Goal: Transaction & Acquisition: Subscribe to service/newsletter

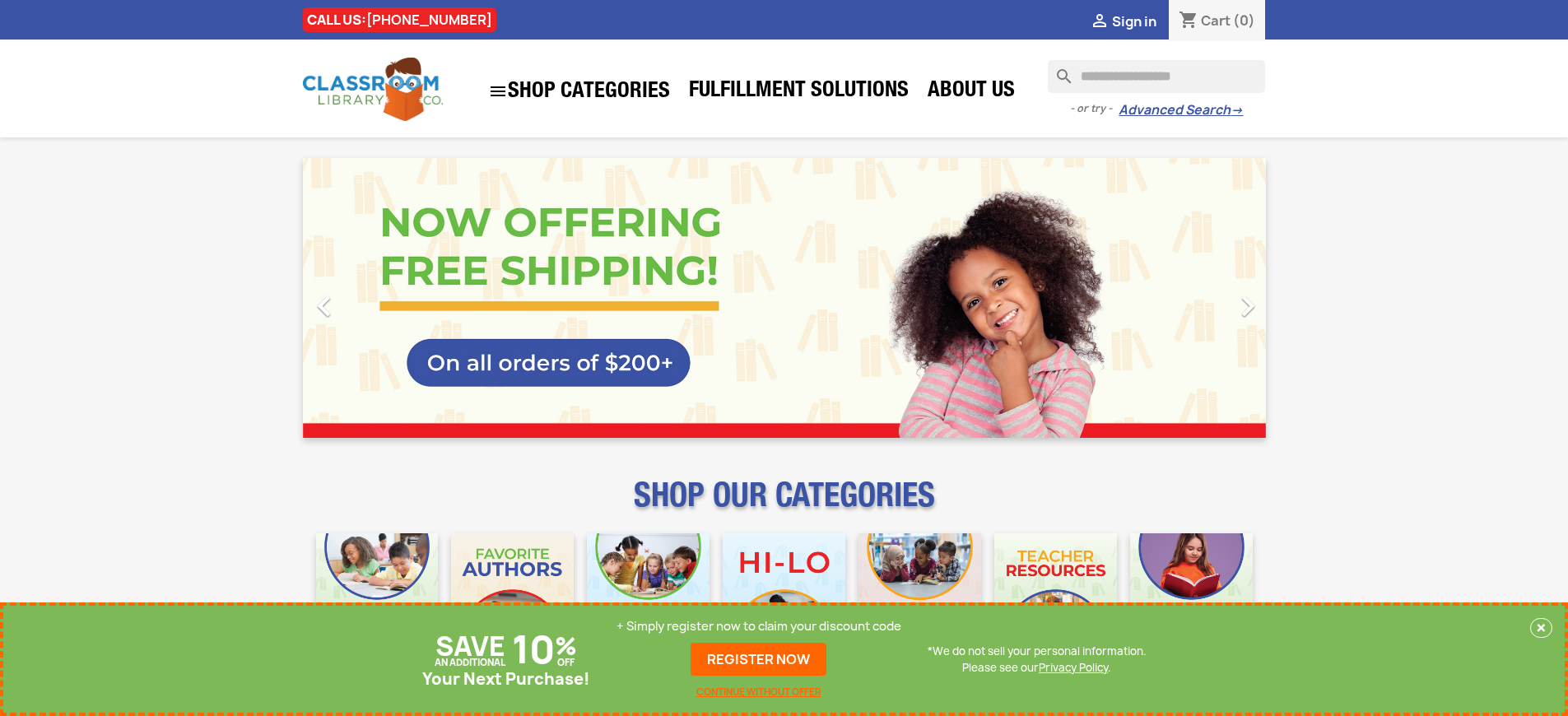
click at [759, 626] on p "+ Simply register now to claim your discount code" at bounding box center [758, 626] width 285 height 17
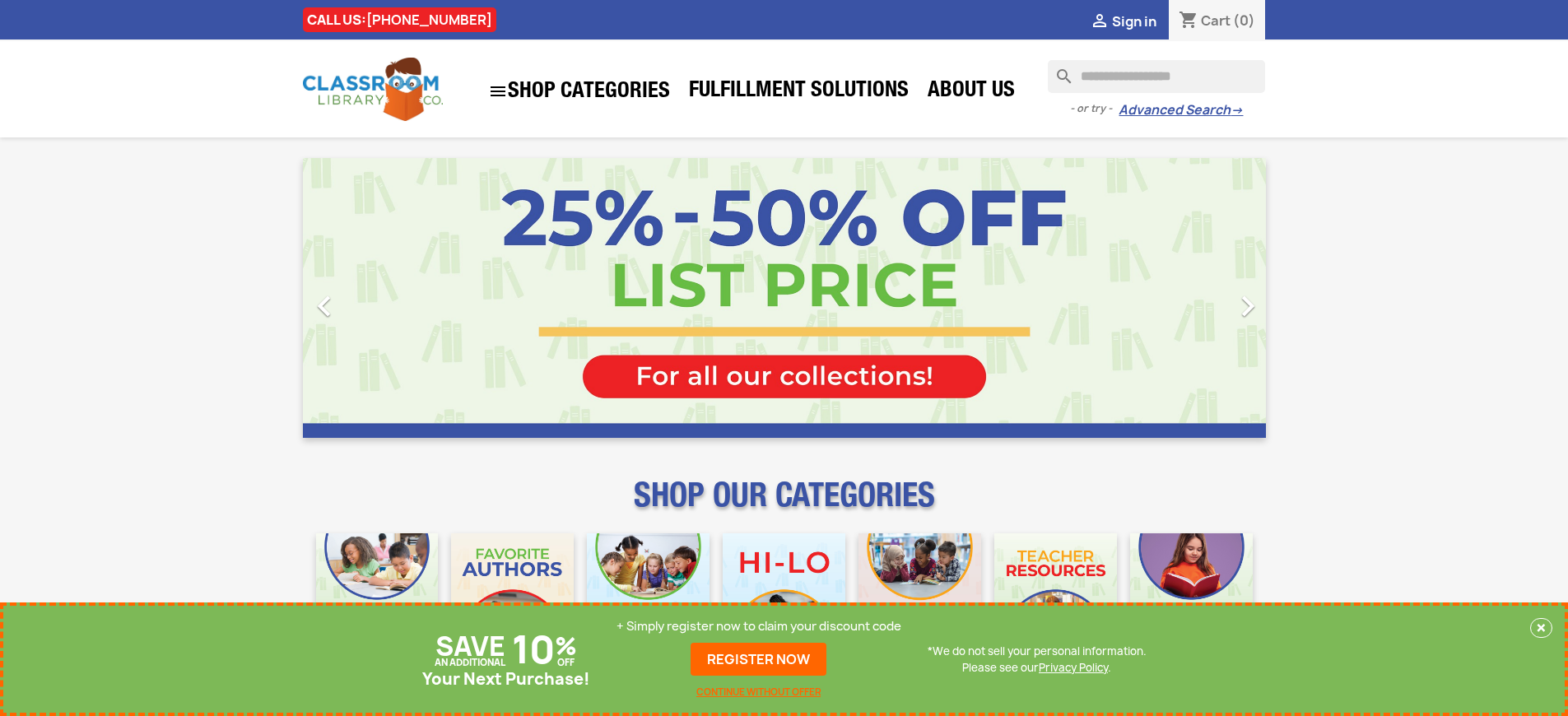
click at [759, 626] on p "+ Simply register now to claim your discount code" at bounding box center [758, 626] width 285 height 17
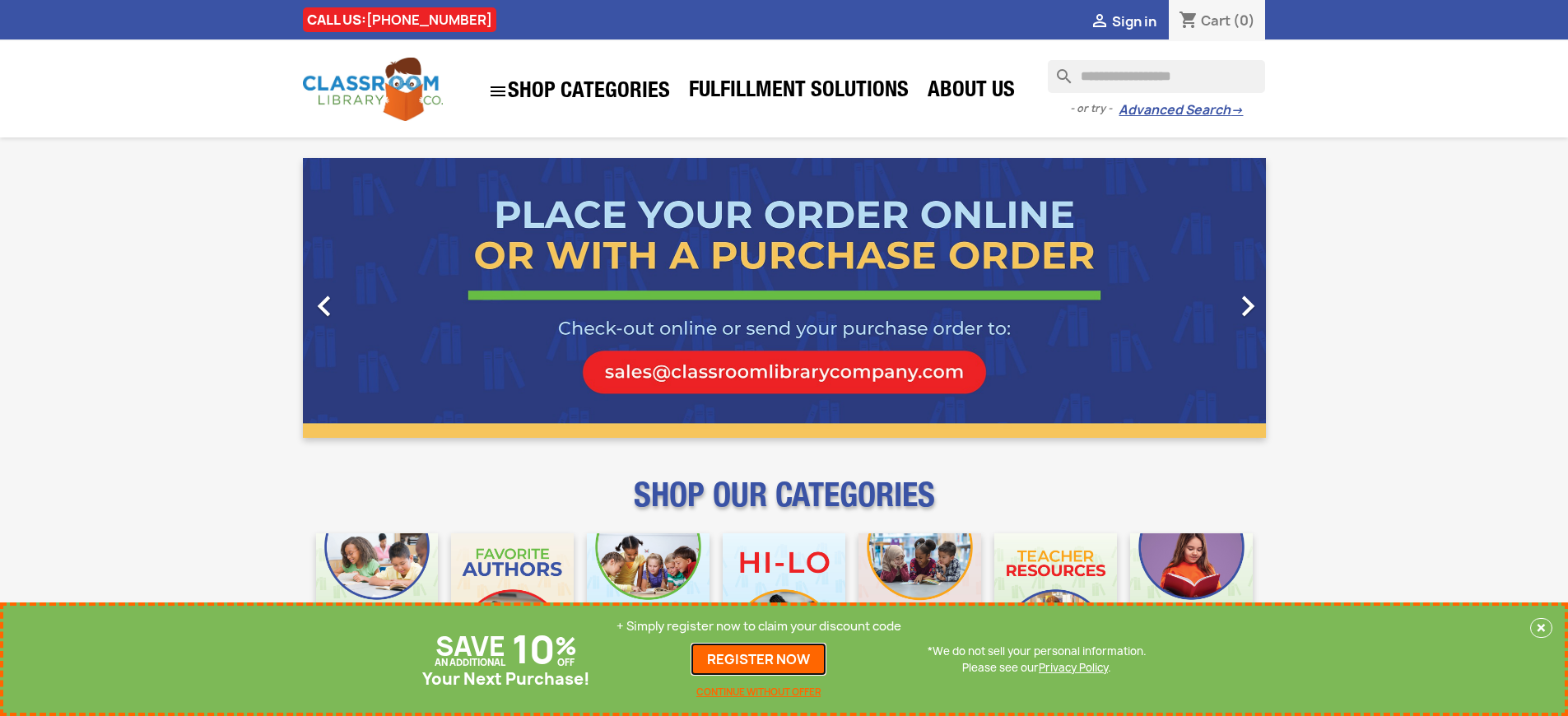
click at [759, 660] on link "REGISTER NOW" at bounding box center [759, 660] width 136 height 33
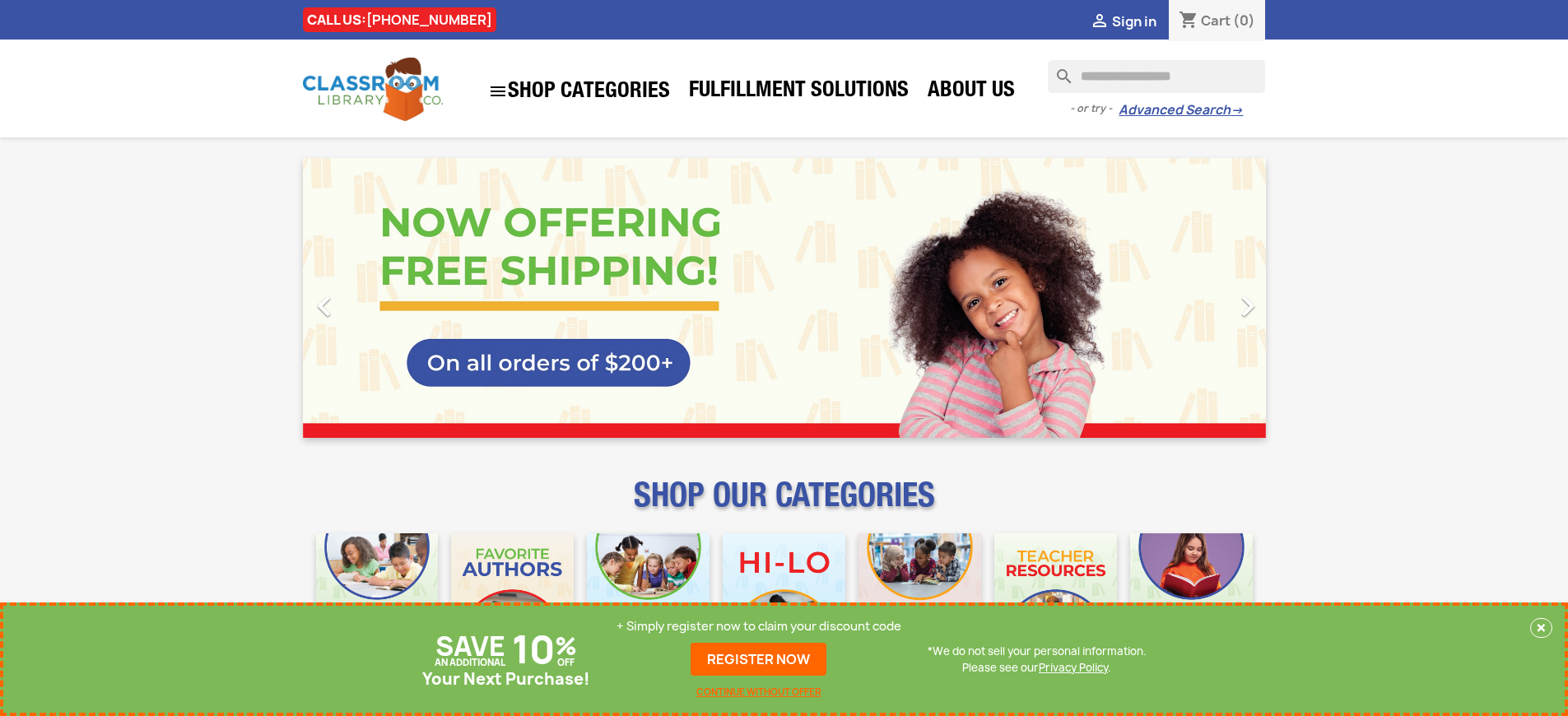
click at [759, 626] on p "+ Simply register now to claim your discount code" at bounding box center [758, 626] width 285 height 17
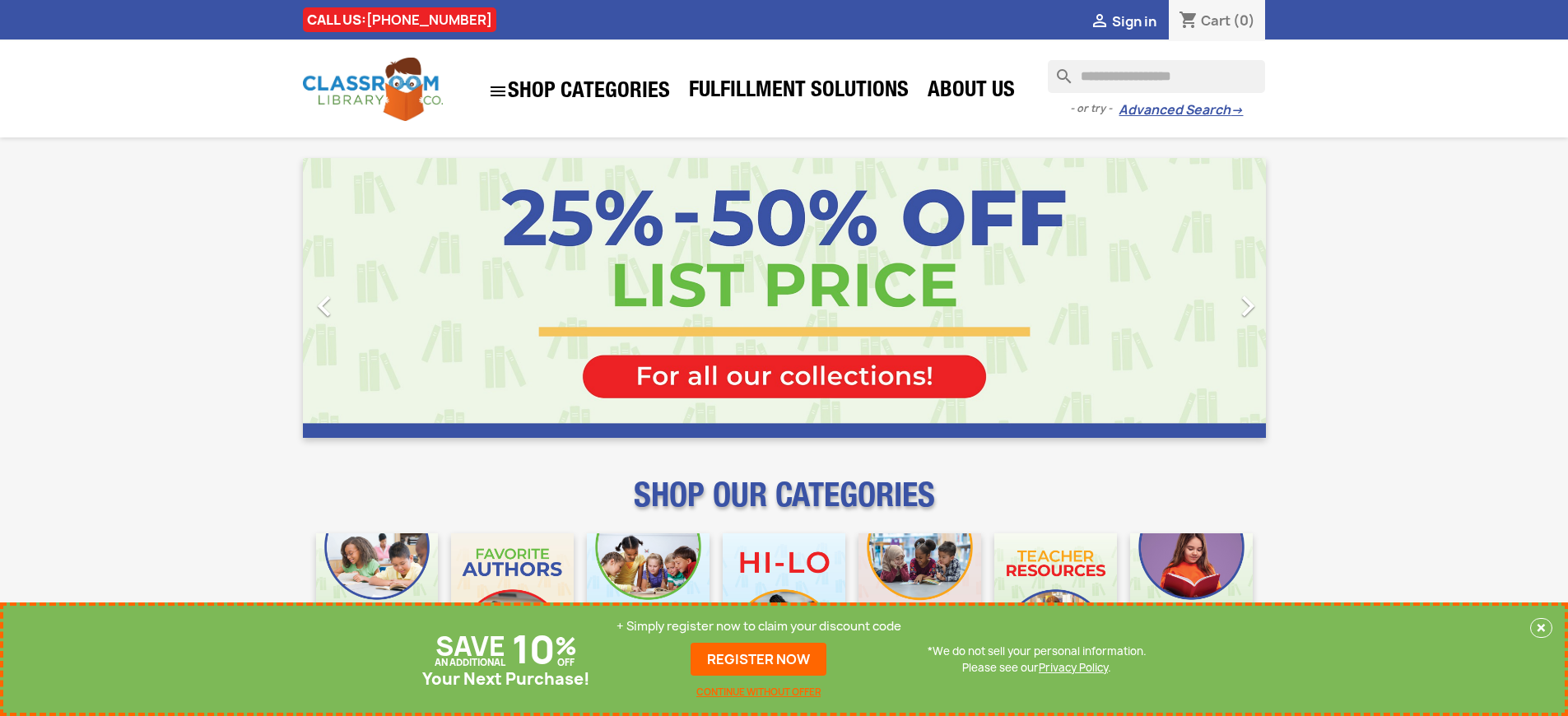
click at [759, 626] on p "+ Simply register now to claim your discount code" at bounding box center [758, 626] width 285 height 17
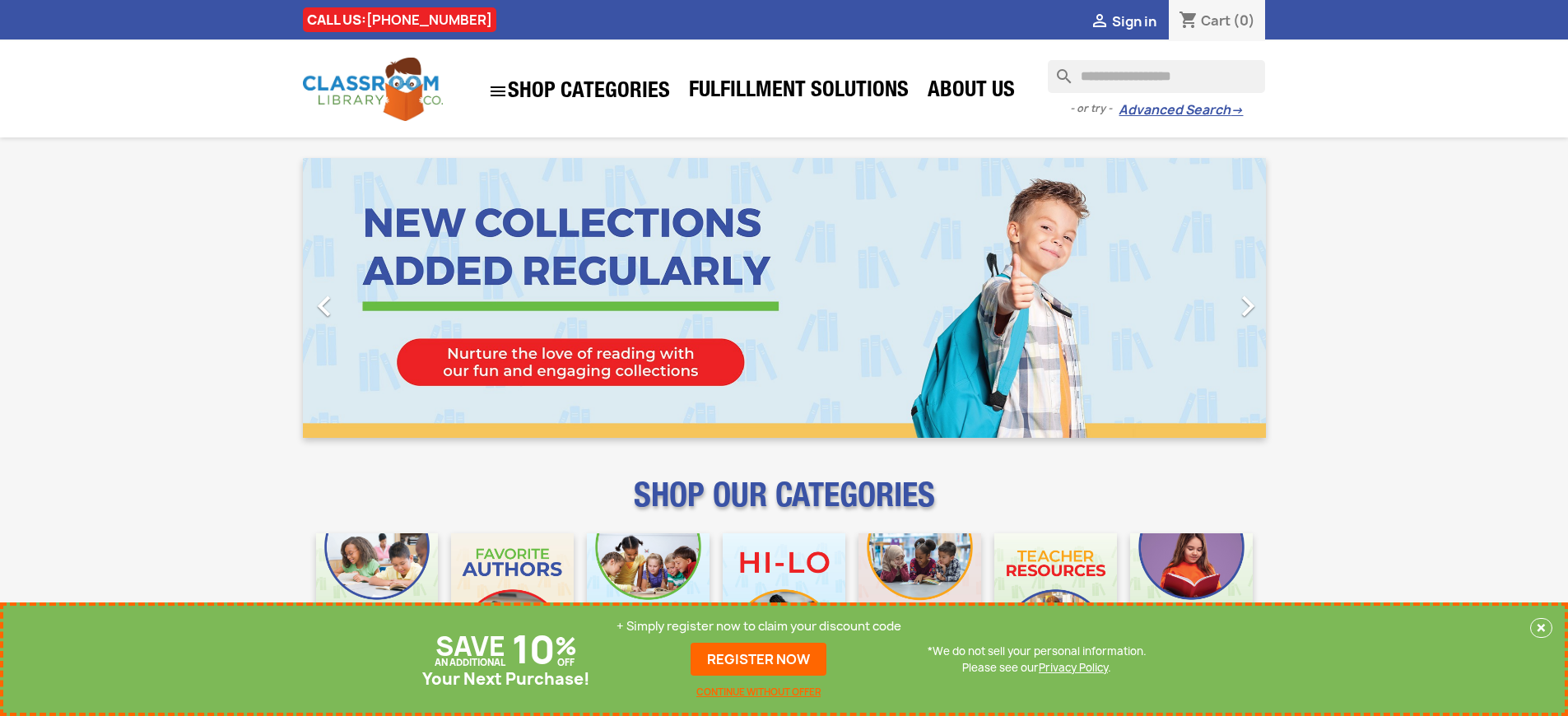
click at [759, 626] on p "+ Simply register now to claim your discount code" at bounding box center [758, 626] width 285 height 17
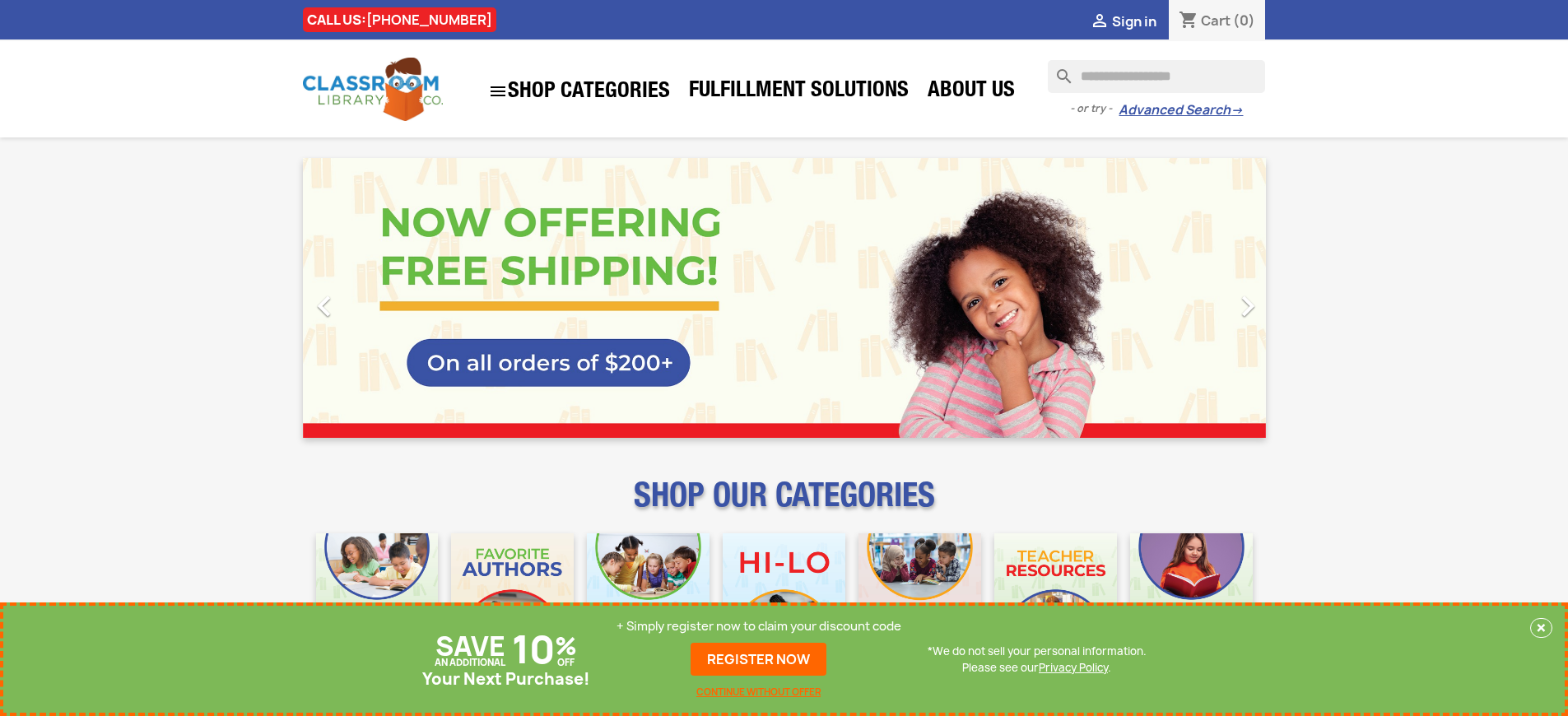
click at [759, 626] on p "+ Simply register now to claim your discount code" at bounding box center [758, 626] width 285 height 17
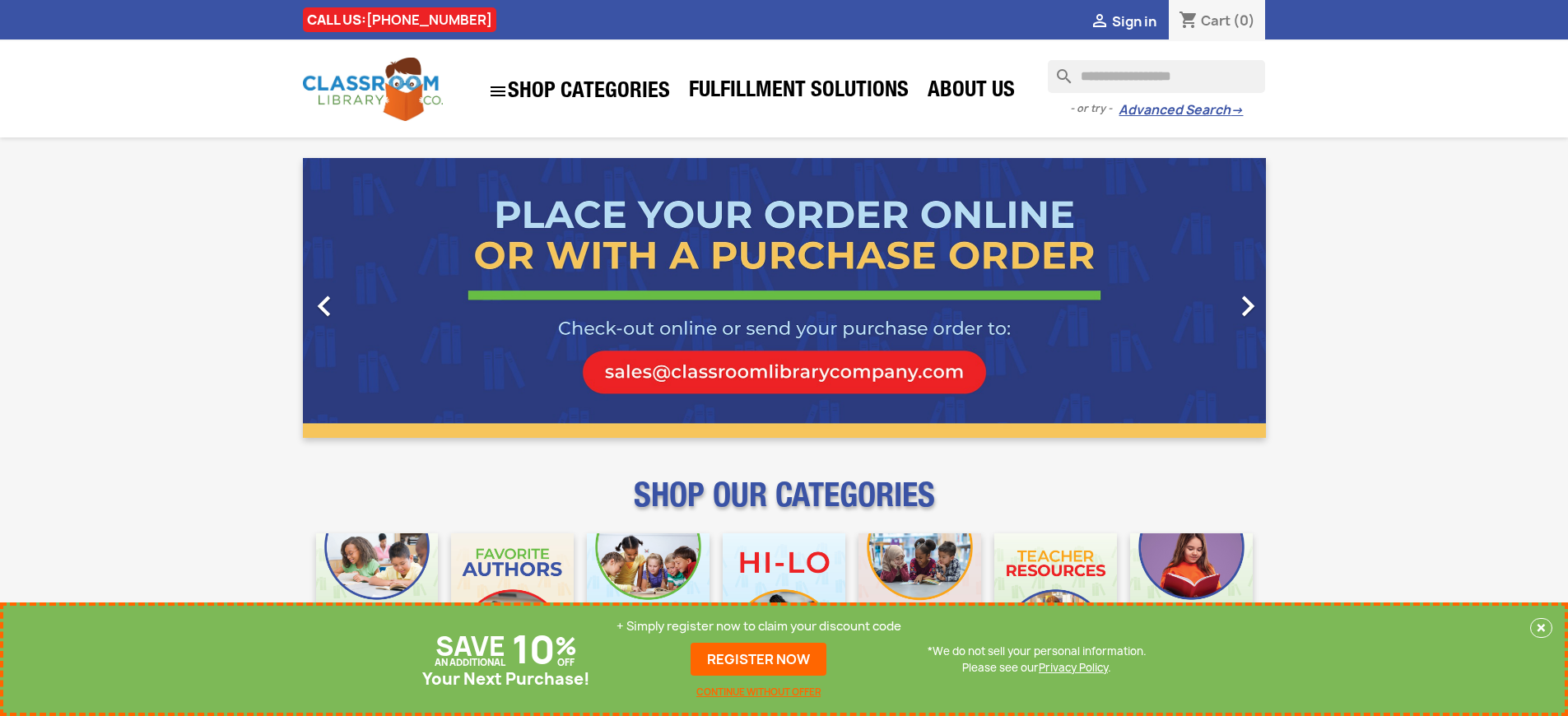
click at [759, 626] on p "+ Simply register now to claim your discount code" at bounding box center [758, 626] width 285 height 17
